Goal: Information Seeking & Learning: Learn about a topic

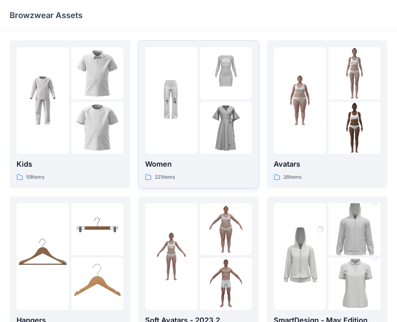
click at [181, 114] on div at bounding box center [171, 100] width 52 height 107
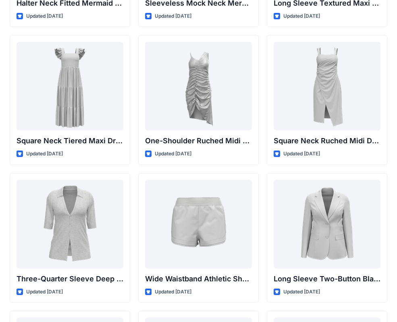
scroll to position [558, 0]
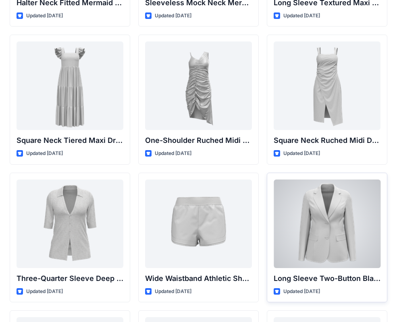
click at [334, 243] on div at bounding box center [327, 224] width 107 height 89
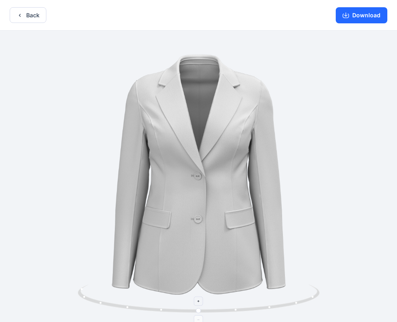
click at [237, 312] on icon at bounding box center [200, 300] width 244 height 30
click at [266, 311] on icon at bounding box center [200, 300] width 244 height 30
click at [271, 310] on icon at bounding box center [200, 300] width 244 height 30
click at [295, 306] on icon at bounding box center [200, 300] width 244 height 30
click at [199, 296] on icon at bounding box center [200, 300] width 244 height 30
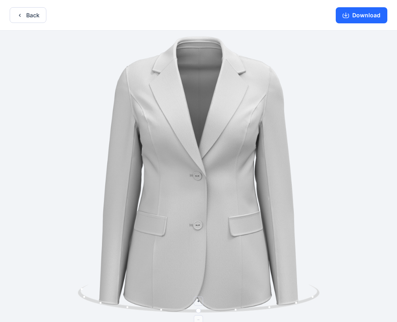
click at [199, 300] on icon at bounding box center [198, 301] width 5 height 5
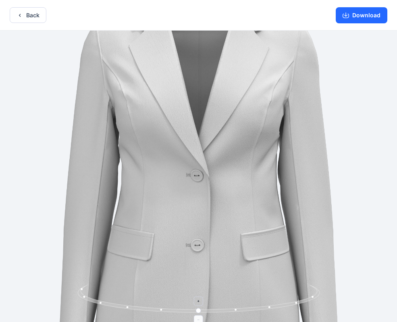
click at [199, 300] on icon at bounding box center [198, 301] width 5 height 5
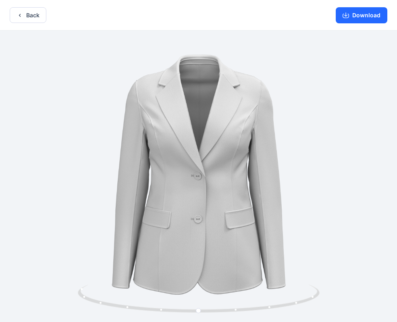
drag, startPoint x: 221, startPoint y: 245, endPoint x: 222, endPoint y: 237, distance: 8.1
drag, startPoint x: 269, startPoint y: 233, endPoint x: 259, endPoint y: 227, distance: 12.1
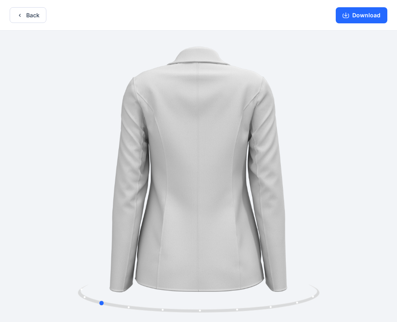
drag, startPoint x: 312, startPoint y: 187, endPoint x: 224, endPoint y: 184, distance: 87.9
click at [348, 13] on icon "button" at bounding box center [346, 15] width 6 height 6
click at [349, 17] on icon "button" at bounding box center [346, 16] width 6 height 4
click at [368, 17] on button "Download" at bounding box center [362, 15] width 52 height 16
click at [40, 15] on button "Back" at bounding box center [28, 15] width 37 height 16
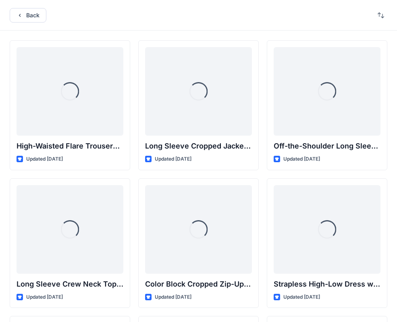
scroll to position [558, 0]
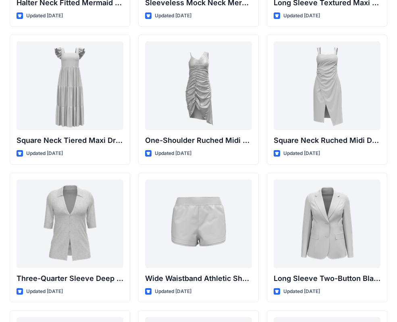
click at [347, 243] on div at bounding box center [327, 224] width 107 height 89
